Goal: Information Seeking & Learning: Learn about a topic

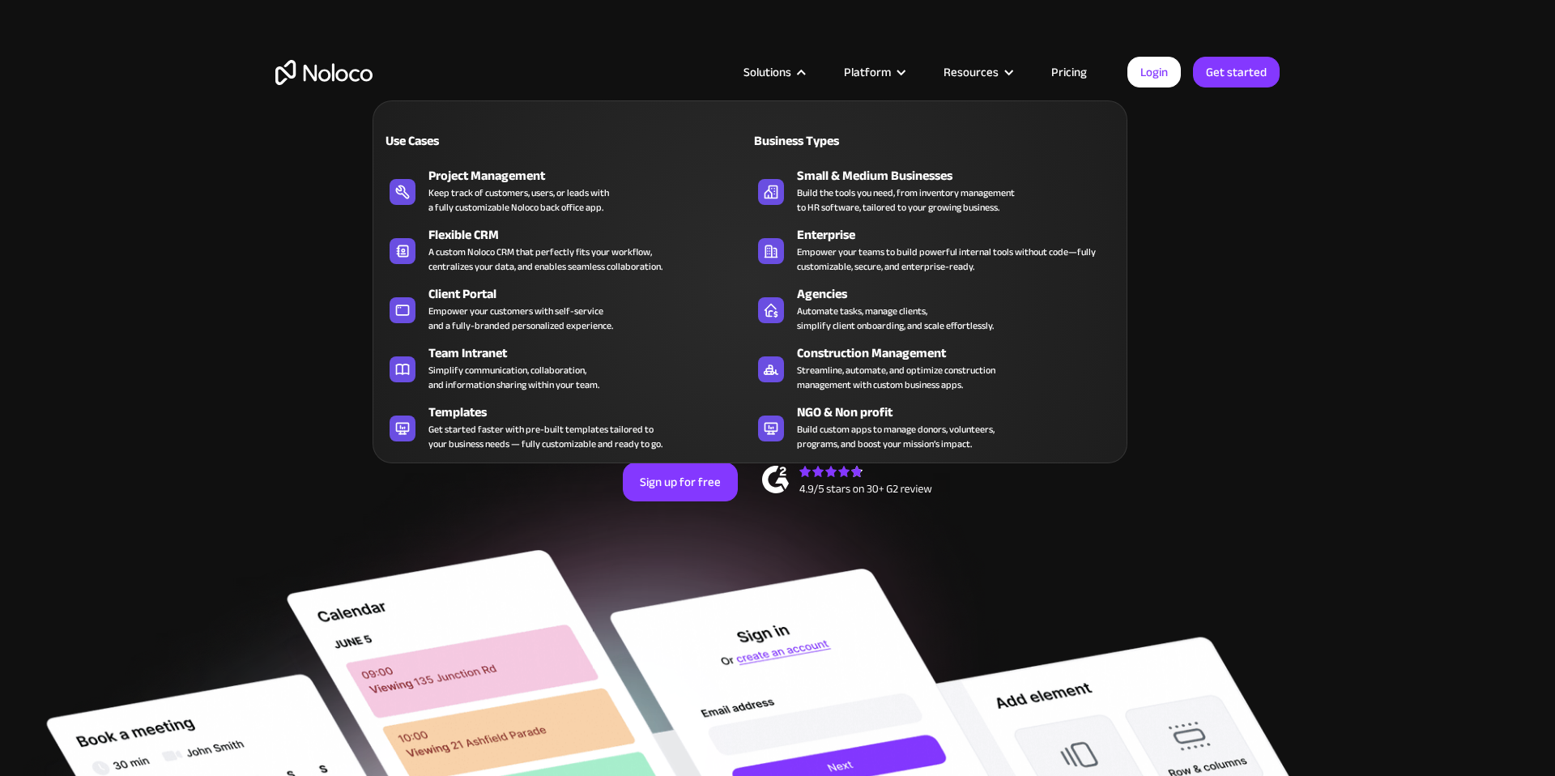
click at [785, 66] on div "Solutions" at bounding box center [767, 72] width 48 height 21
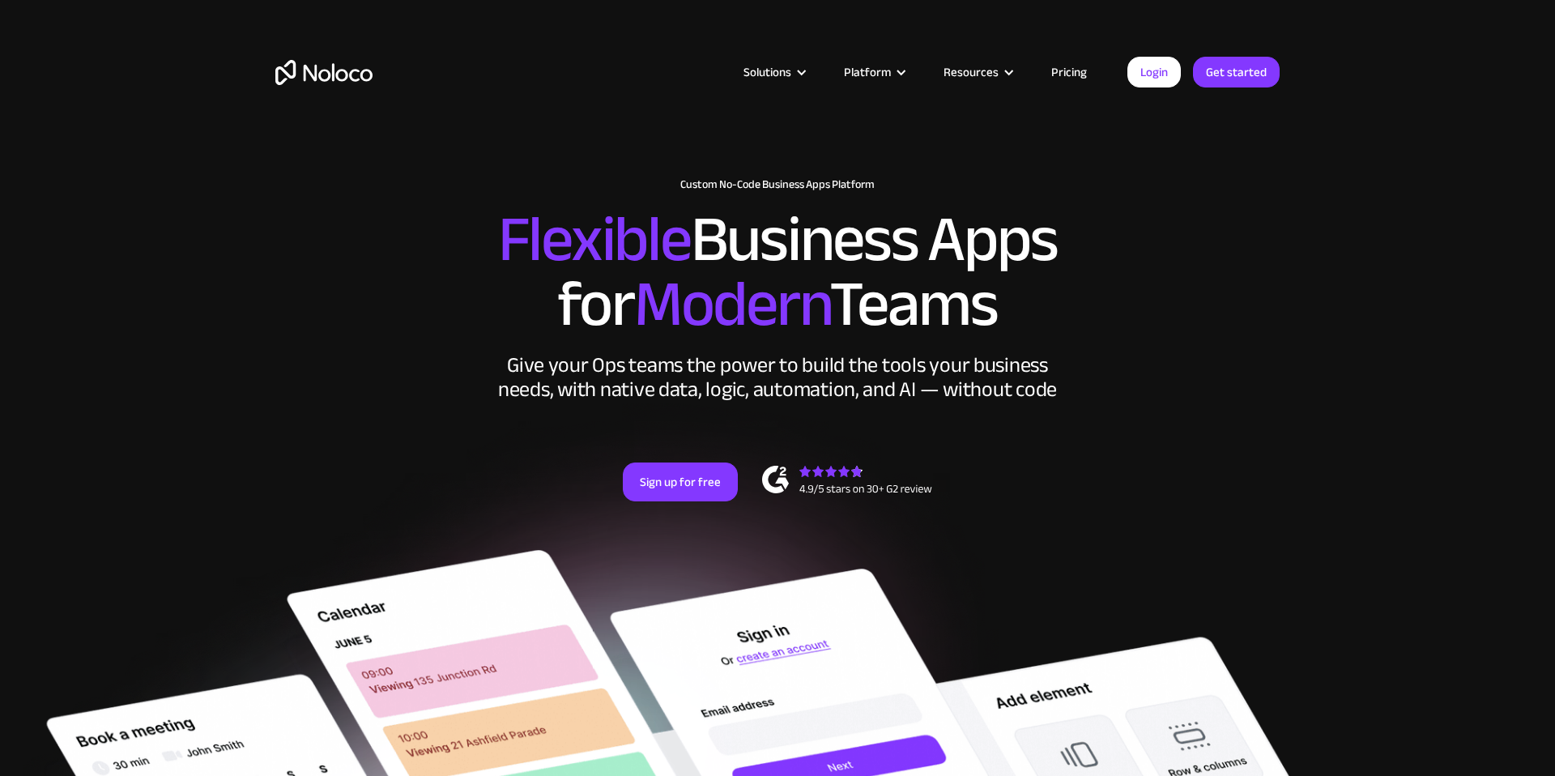
click at [785, 66] on div "Solutions" at bounding box center [767, 72] width 48 height 21
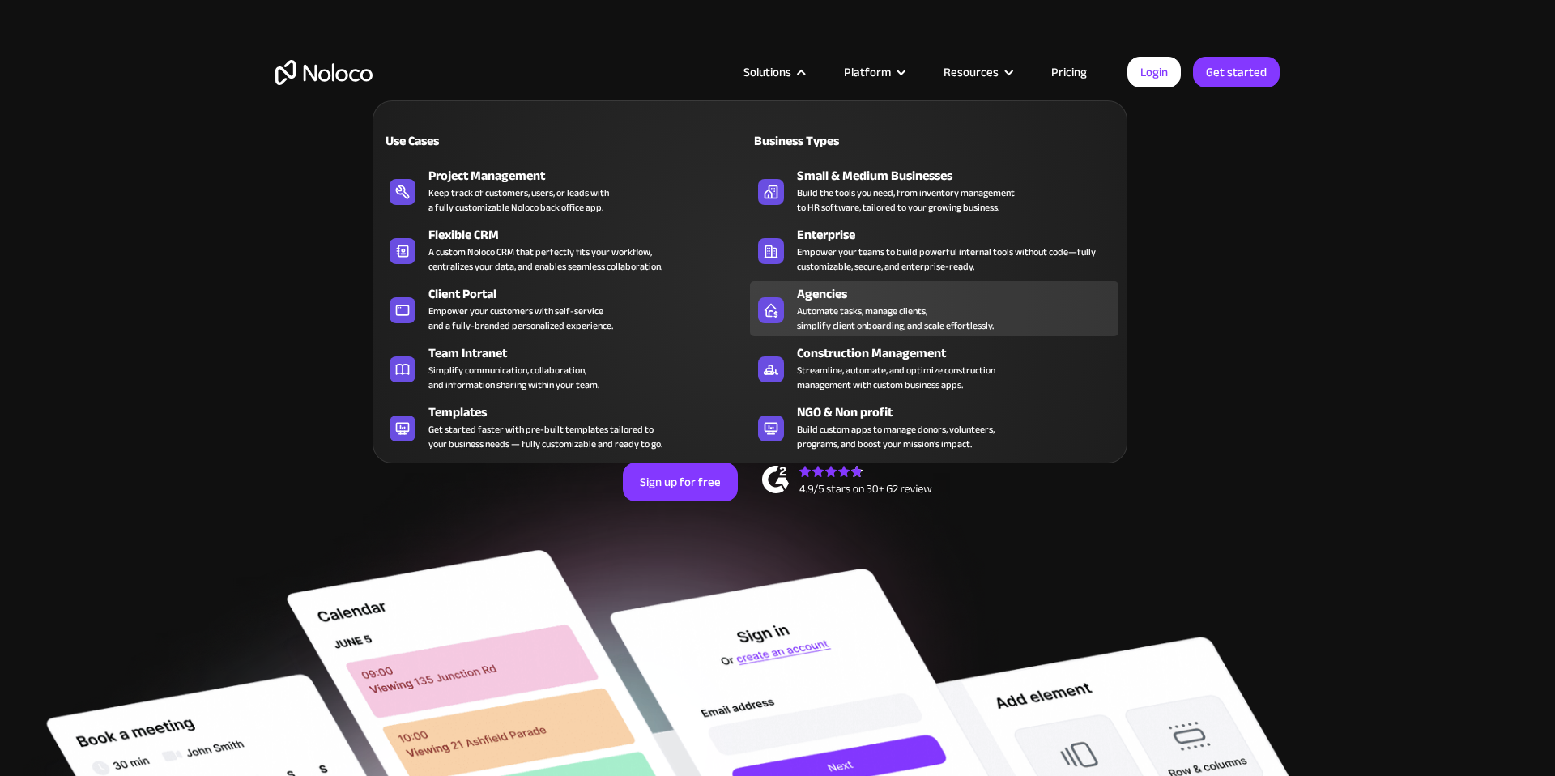
click at [911, 327] on div "Automate tasks, manage clients, simplify client onboarding, and scale effortles…" at bounding box center [895, 318] width 197 height 29
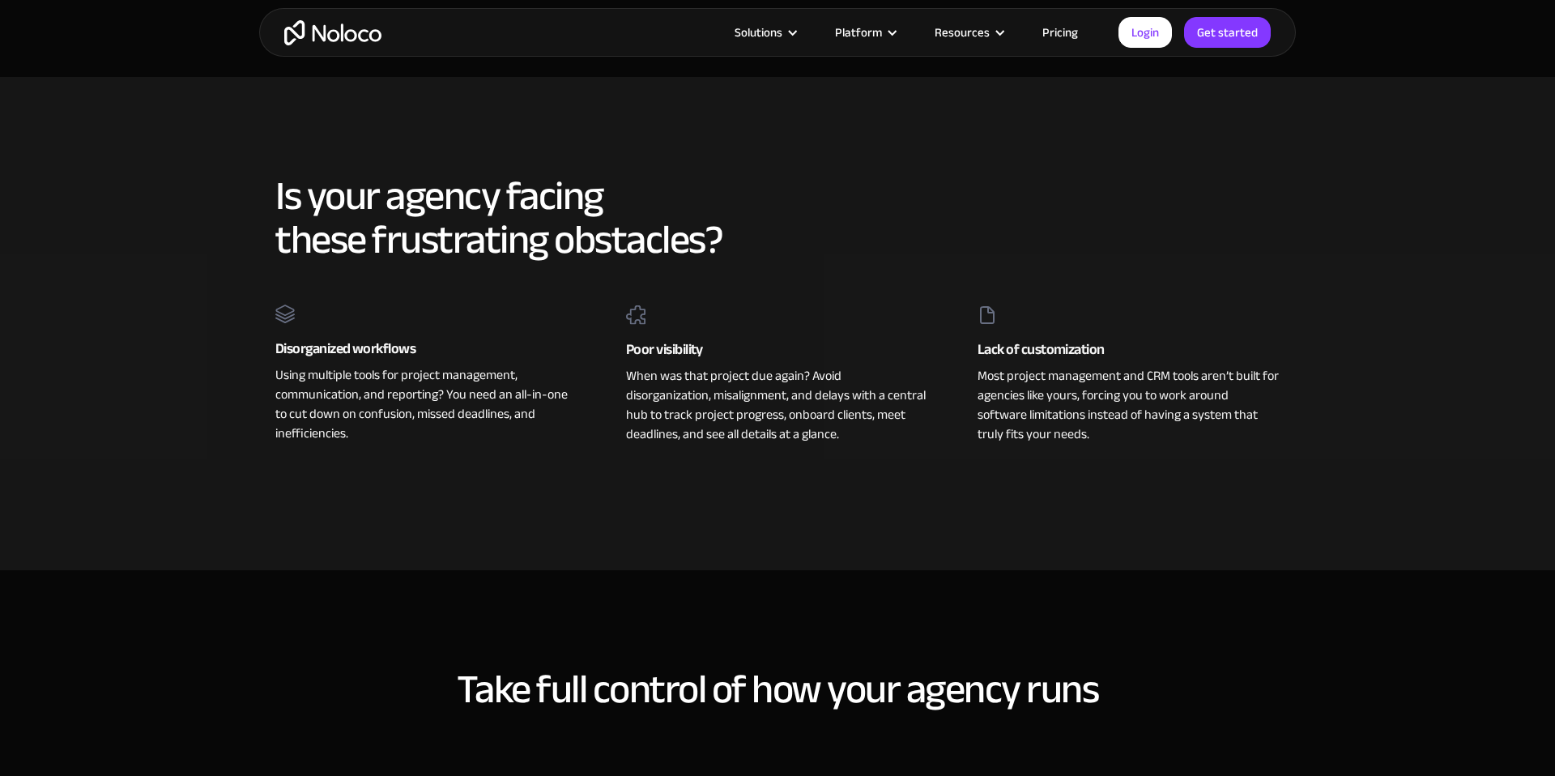
scroll to position [1051, 0]
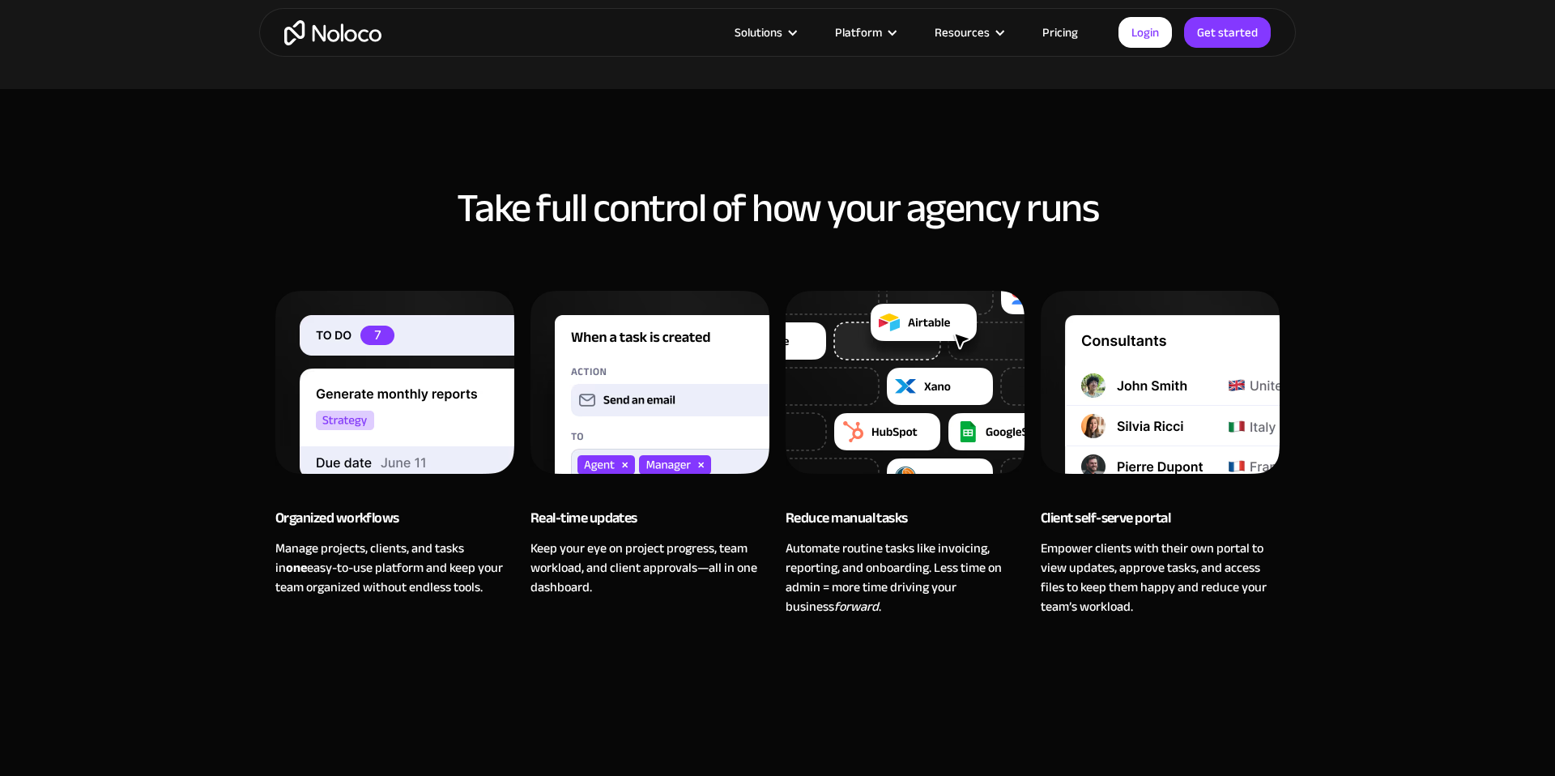
click at [1057, 35] on link "Pricing" at bounding box center [1060, 32] width 76 height 21
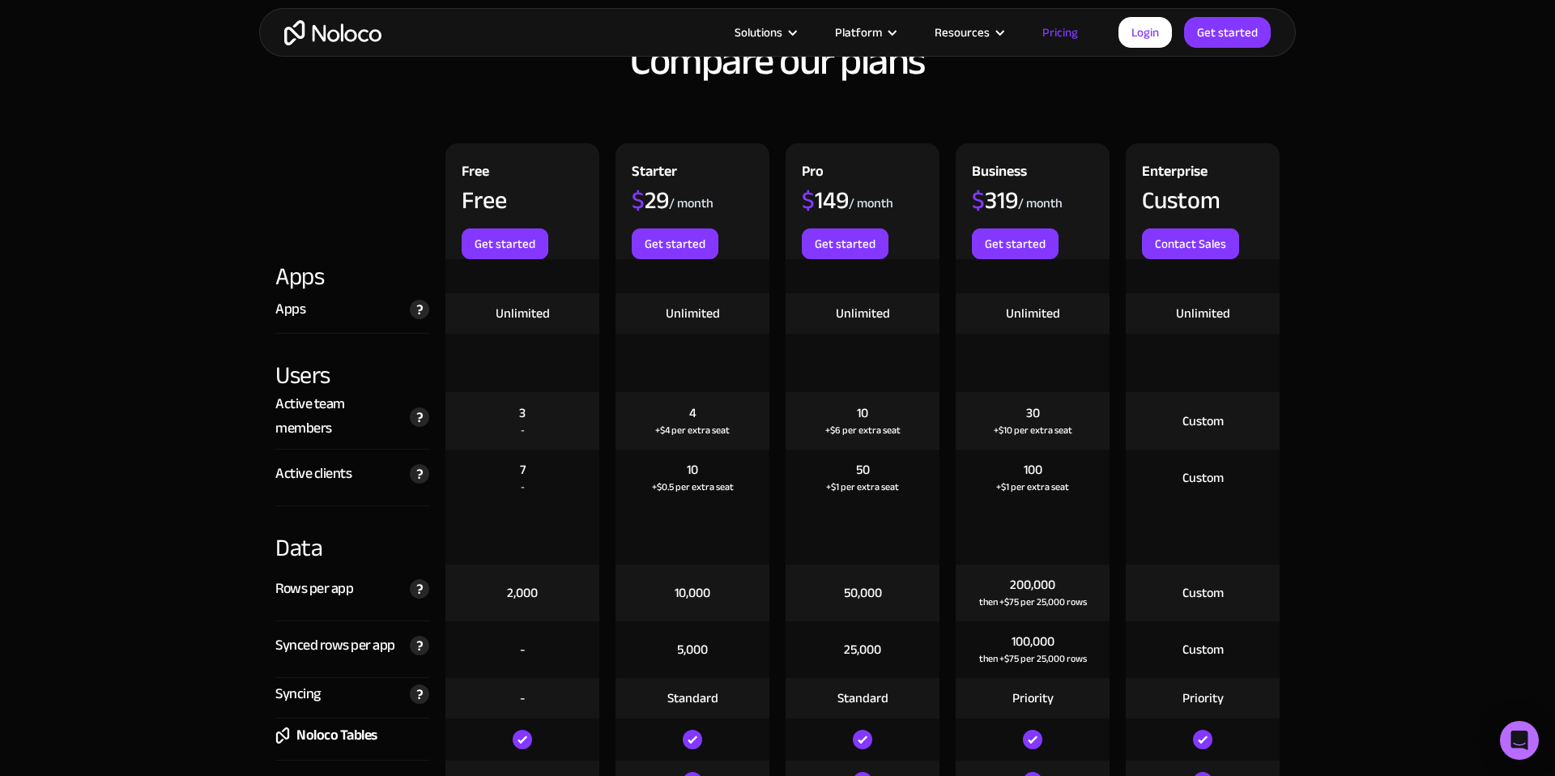
scroll to position [1935, 0]
